Goal: Task Accomplishment & Management: Use online tool/utility

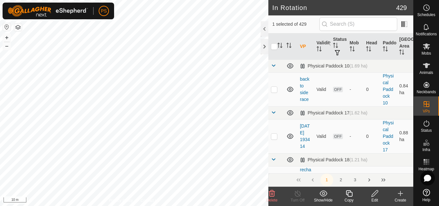
click at [348, 194] on icon at bounding box center [349, 193] width 8 height 8
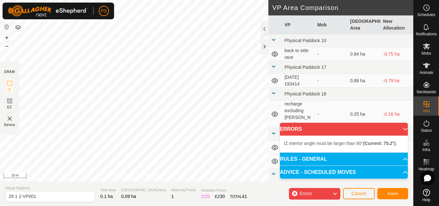
click at [109, 11] on div "PS Schedules Notifications Mobs Animals Neckbands VPs Status Infra Heatmap Help…" at bounding box center [219, 103] width 439 height 206
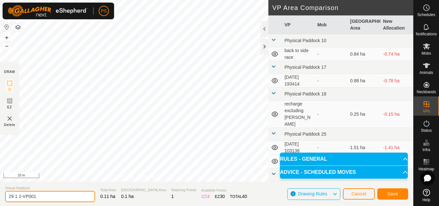
drag, startPoint x: 18, startPoint y: 196, endPoint x: 40, endPoint y: 196, distance: 21.8
click at [40, 196] on input "29 1 2-VP001" at bounding box center [50, 196] width 90 height 11
type input "29 1 3"
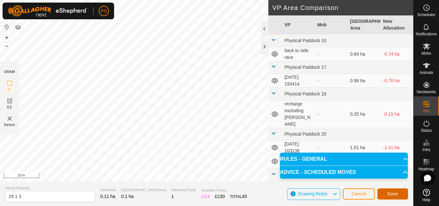
click at [398, 192] on button "Save" at bounding box center [392, 193] width 31 height 11
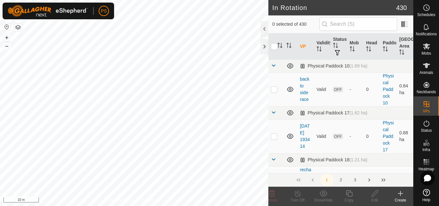
checkbox input "true"
click at [349, 194] on icon at bounding box center [349, 193] width 8 height 8
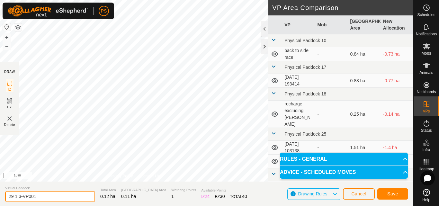
drag, startPoint x: 18, startPoint y: 195, endPoint x: 45, endPoint y: 198, distance: 26.5
click at [45, 198] on input "29 1 3-VP001" at bounding box center [50, 196] width 90 height 11
type input "29 1 4"
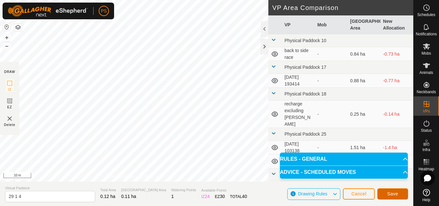
click at [392, 193] on span "Save" at bounding box center [392, 193] width 11 height 5
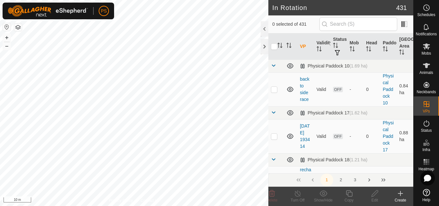
click at [189, 46] on div "PS Schedules Notifications Mobs Animals Neckbands VPs Status Infra Heatmap Help…" at bounding box center [219, 103] width 439 height 206
checkbox input "true"
click at [348, 194] on icon at bounding box center [349, 193] width 8 height 8
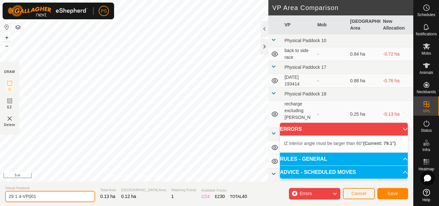
drag, startPoint x: 19, startPoint y: 197, endPoint x: 40, endPoint y: 196, distance: 21.2
click at [40, 196] on input "29 1 4-VP001" at bounding box center [50, 196] width 90 height 11
type input "29 1 5"
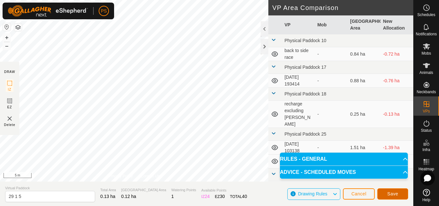
click at [395, 193] on span "Save" at bounding box center [392, 193] width 11 height 5
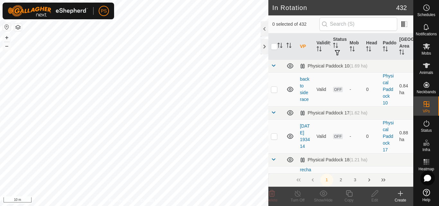
checkbox input "true"
click at [350, 195] on icon at bounding box center [349, 193] width 8 height 8
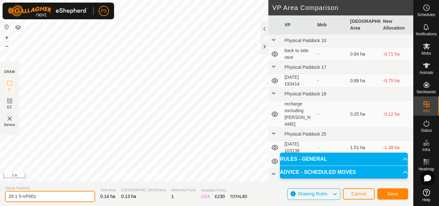
drag, startPoint x: 19, startPoint y: 196, endPoint x: 48, endPoint y: 196, distance: 28.9
click at [47, 196] on input "29 1 5-VP001" at bounding box center [50, 196] width 90 height 11
type input "29 1 6"
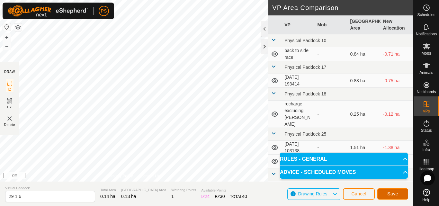
click at [393, 194] on span "Save" at bounding box center [392, 193] width 11 height 5
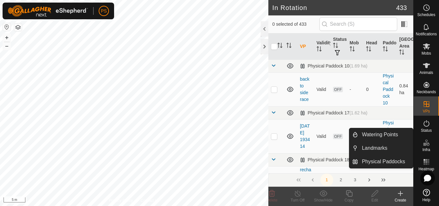
click at [426, 143] on icon at bounding box center [426, 143] width 8 height 8
click at [388, 134] on link "Watering Points" at bounding box center [385, 134] width 55 height 13
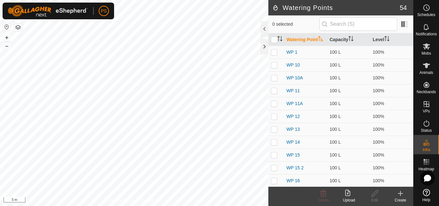
click at [400, 192] on icon at bounding box center [400, 193] width 0 height 4
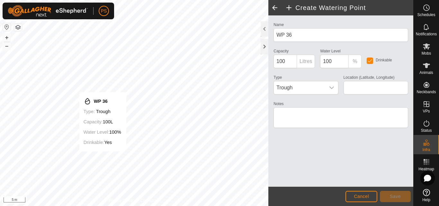
type input "-38.232090, 175.285772"
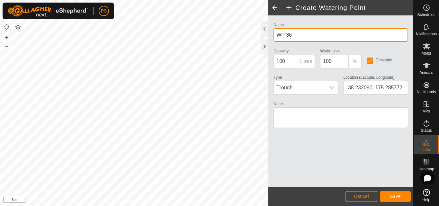
click at [294, 34] on input "WP 36" at bounding box center [340, 34] width 135 height 13
type input "WP 29 2"
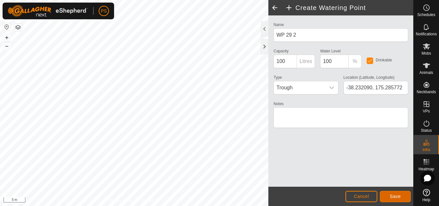
click at [394, 196] on span "Save" at bounding box center [394, 196] width 11 height 5
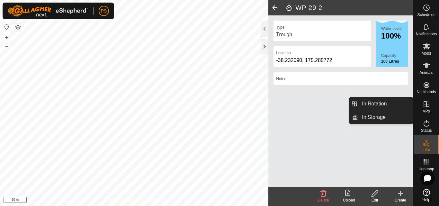
click at [426, 104] on icon at bounding box center [426, 104] width 6 height 6
click at [427, 107] on icon at bounding box center [426, 104] width 6 height 6
click at [381, 104] on link "In Rotation" at bounding box center [385, 103] width 55 height 13
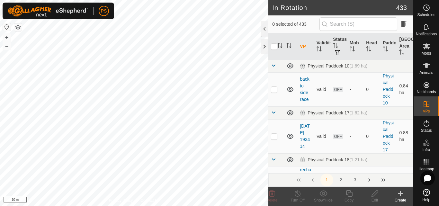
checkbox input "true"
click at [349, 192] on icon at bounding box center [348, 193] width 6 height 6
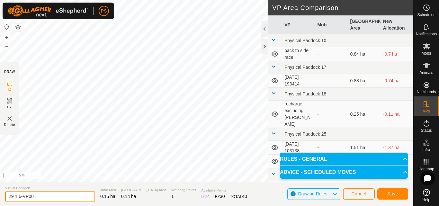
drag, startPoint x: 18, startPoint y: 194, endPoint x: 41, endPoint y: 196, distance: 23.2
click at [41, 196] on input "29 1 6-VP001" at bounding box center [50, 196] width 90 height 11
type input "29 1 7"
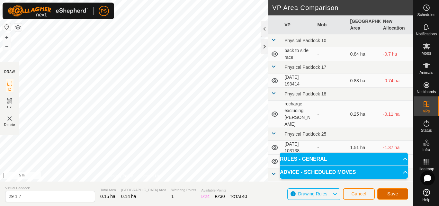
click at [393, 194] on span "Save" at bounding box center [392, 193] width 11 height 5
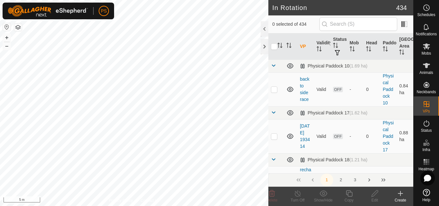
checkbox input "true"
click at [350, 194] on icon at bounding box center [349, 193] width 8 height 8
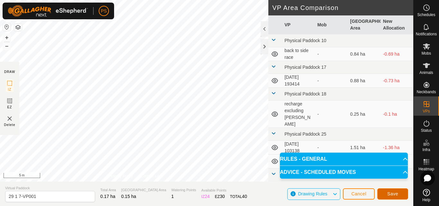
click at [393, 194] on span "Save" at bounding box center [392, 193] width 11 height 5
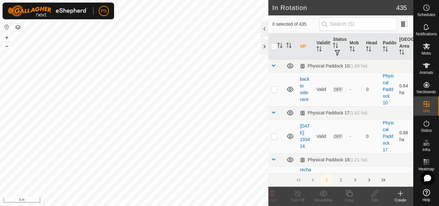
checkbox input "true"
click at [349, 195] on icon at bounding box center [349, 193] width 8 height 8
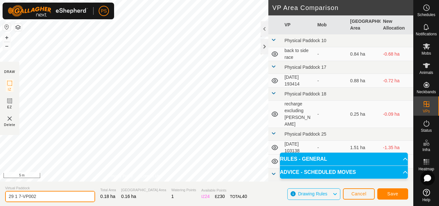
drag, startPoint x: 19, startPoint y: 196, endPoint x: 43, endPoint y: 197, distance: 24.4
click at [43, 197] on input "29 1 7-VP002" at bounding box center [50, 196] width 90 height 11
type input "29 1 8"
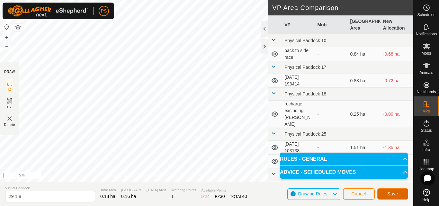
click at [394, 194] on span "Save" at bounding box center [392, 193] width 11 height 5
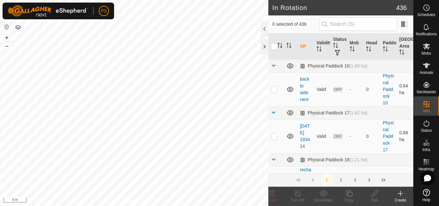
checkbox input "true"
click at [349, 194] on icon at bounding box center [349, 193] width 8 height 8
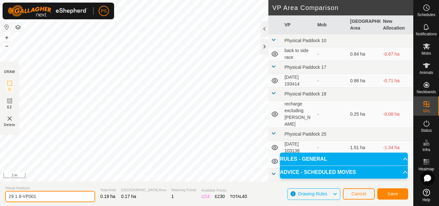
drag, startPoint x: 18, startPoint y: 196, endPoint x: 47, endPoint y: 196, distance: 28.9
click at [47, 196] on input "29 1 8-VP001" at bounding box center [50, 196] width 90 height 11
click at [17, 196] on input "29 19" at bounding box center [50, 196] width 90 height 11
type input "29 1 9"
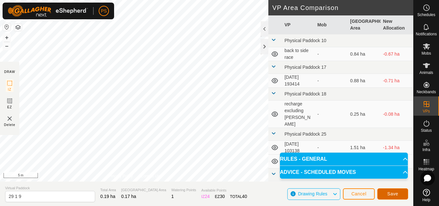
click at [395, 193] on span "Save" at bounding box center [392, 193] width 11 height 5
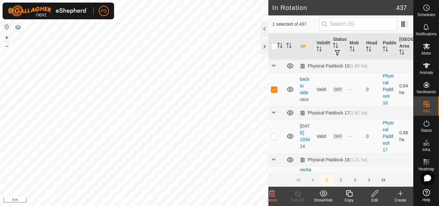
checkbox input "false"
checkbox input "true"
click at [349, 194] on icon at bounding box center [349, 193] width 8 height 8
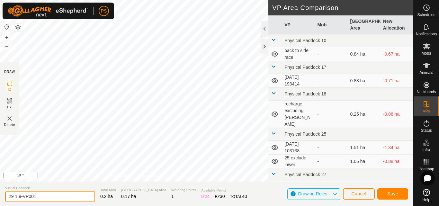
drag, startPoint x: 19, startPoint y: 194, endPoint x: 44, endPoint y: 195, distance: 25.7
click at [44, 195] on input "29 1 9-VP001" at bounding box center [50, 196] width 90 height 11
type input "29 1 10"
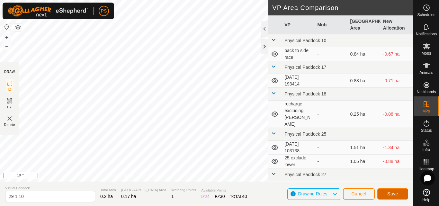
click at [396, 192] on span "Save" at bounding box center [392, 193] width 11 height 5
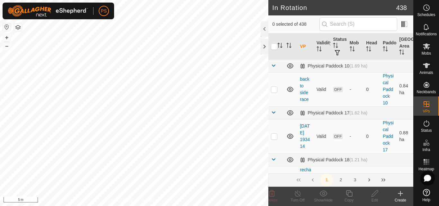
checkbox input "true"
click at [376, 194] on icon at bounding box center [374, 193] width 8 height 8
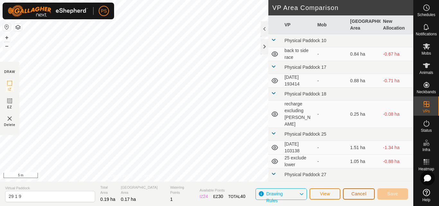
click at [358, 191] on span "Cancel" at bounding box center [358, 193] width 15 height 5
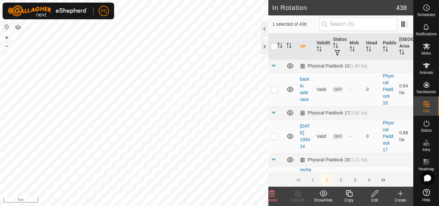
checkbox input "true"
click at [377, 193] on icon at bounding box center [374, 193] width 8 height 8
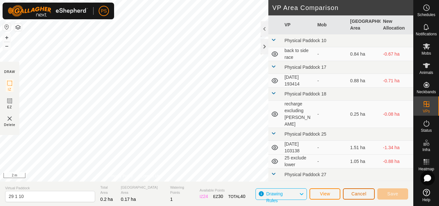
click at [364, 194] on span "Cancel" at bounding box center [358, 193] width 15 height 5
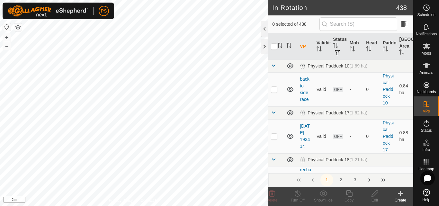
checkbox input "true"
checkbox input "false"
checkbox input "true"
click at [348, 194] on icon at bounding box center [349, 193] width 8 height 8
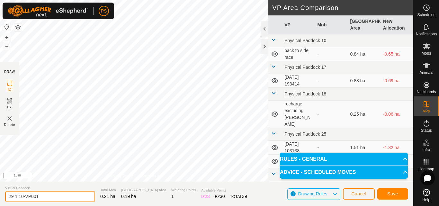
drag, startPoint x: 21, startPoint y: 196, endPoint x: 55, endPoint y: 199, distance: 34.5
click at [55, 199] on input "29 1 10-VP001" at bounding box center [50, 196] width 90 height 11
type input "29 1 11"
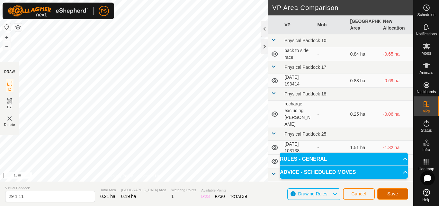
click at [397, 193] on span "Save" at bounding box center [392, 193] width 11 height 5
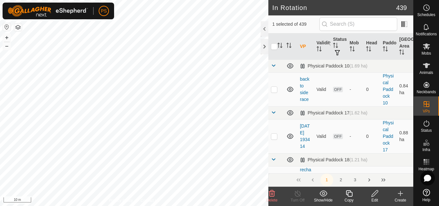
checkbox input "true"
click at [350, 194] on icon at bounding box center [349, 193] width 8 height 8
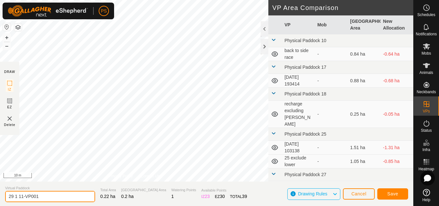
drag, startPoint x: 21, startPoint y: 196, endPoint x: 51, endPoint y: 195, distance: 30.2
click at [51, 195] on input "29 1 11-VP001" at bounding box center [50, 196] width 90 height 11
type input "29 1 12"
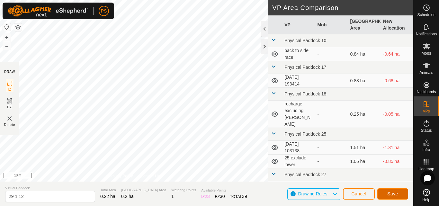
click at [396, 192] on span "Save" at bounding box center [392, 193] width 11 height 5
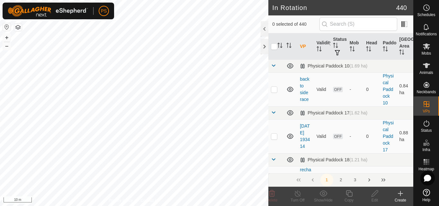
checkbox input "true"
click at [350, 194] on icon at bounding box center [349, 193] width 8 height 8
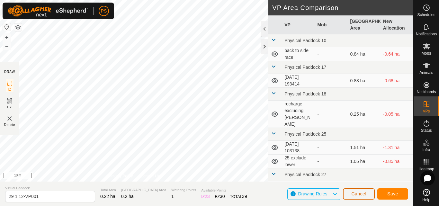
click at [354, 192] on span "Cancel" at bounding box center [358, 193] width 15 height 5
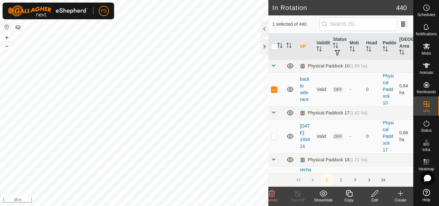
checkbox input "false"
checkbox input "true"
click at [350, 193] on icon at bounding box center [349, 193] width 8 height 8
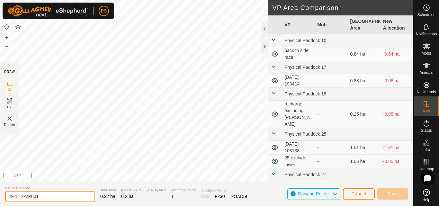
drag, startPoint x: 19, startPoint y: 196, endPoint x: 41, endPoint y: 195, distance: 22.2
click at [41, 195] on input "29 1 12-VP001" at bounding box center [50, 196] width 90 height 11
drag, startPoint x: 22, startPoint y: 196, endPoint x: 51, endPoint y: 201, distance: 29.7
click at [51, 201] on input "29 1 12-VP001" at bounding box center [50, 196] width 90 height 11
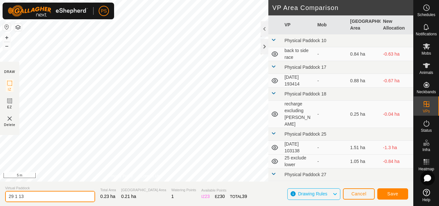
type input "29 1 13"
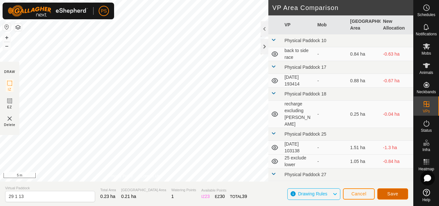
click at [386, 194] on button "Save" at bounding box center [392, 193] width 31 height 11
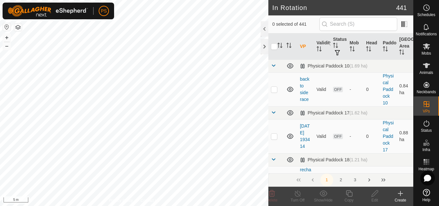
checkbox input "true"
click at [348, 195] on icon at bounding box center [349, 193] width 8 height 8
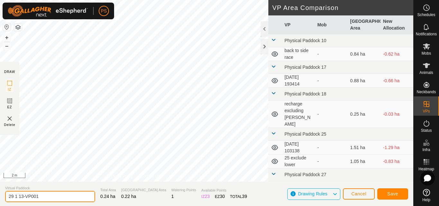
drag, startPoint x: 20, startPoint y: 196, endPoint x: 56, endPoint y: 195, distance: 35.3
click at [56, 195] on input "29 1 13-VP001" at bounding box center [50, 196] width 90 height 11
type input "29 1 14"
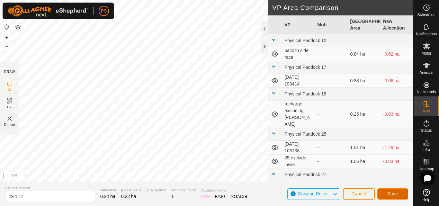
click at [397, 193] on span "Save" at bounding box center [392, 193] width 11 height 5
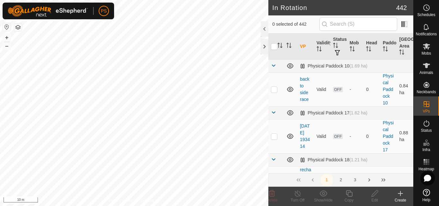
checkbox input "true"
click at [350, 196] on icon at bounding box center [349, 193] width 8 height 8
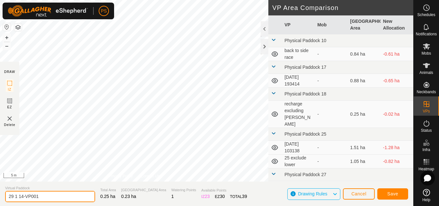
drag, startPoint x: 20, startPoint y: 196, endPoint x: 49, endPoint y: 198, distance: 29.3
click at [49, 198] on input "29 1 14-VP001" at bounding box center [50, 196] width 90 height 11
type input "29 1 15"
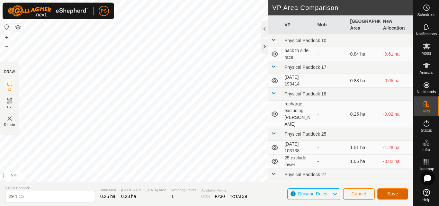
click at [393, 193] on span "Save" at bounding box center [392, 193] width 11 height 5
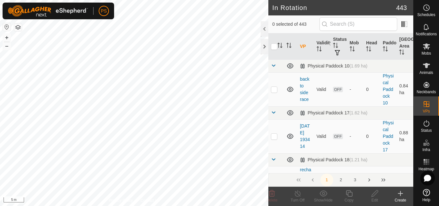
checkbox input "true"
click at [349, 195] on icon at bounding box center [349, 193] width 8 height 8
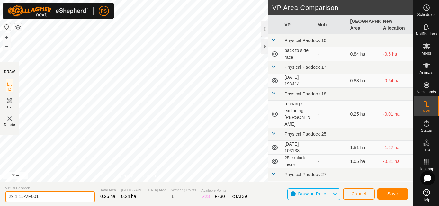
drag, startPoint x: 21, startPoint y: 196, endPoint x: 49, endPoint y: 197, distance: 28.6
click at [49, 197] on input "29 1 15-VP001" at bounding box center [50, 196] width 90 height 11
type input "29 1 16"
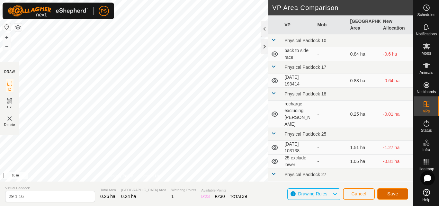
click at [395, 193] on span "Save" at bounding box center [392, 193] width 11 height 5
